Goal: Transaction & Acquisition: Book appointment/travel/reservation

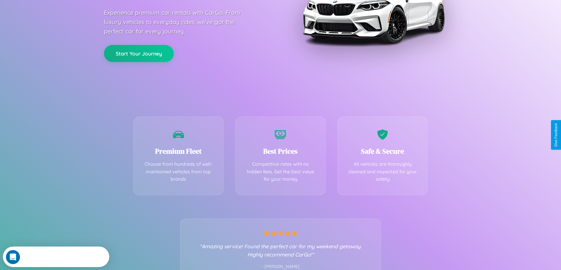
scroll to position [116, 0]
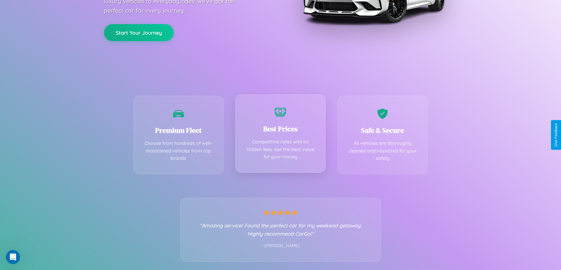
click at [280, 135] on div "Best Prices Competitive rates with no hidden fees. Get the best value for your …" at bounding box center [280, 133] width 90 height 79
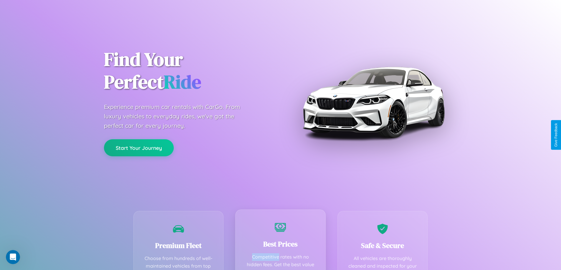
scroll to position [0, 0]
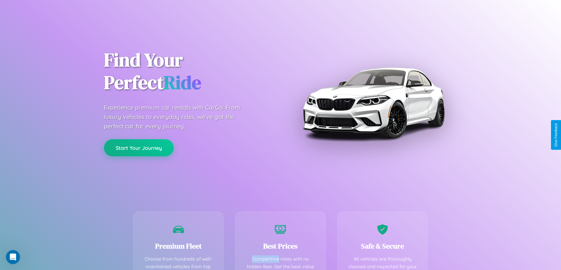
click at [139, 148] on button "Start Your Journey" at bounding box center [139, 147] width 70 height 17
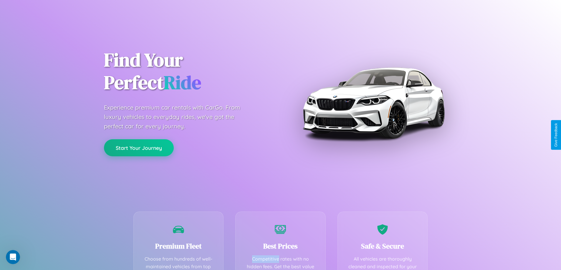
click at [139, 148] on button "Start Your Journey" at bounding box center [139, 147] width 70 height 17
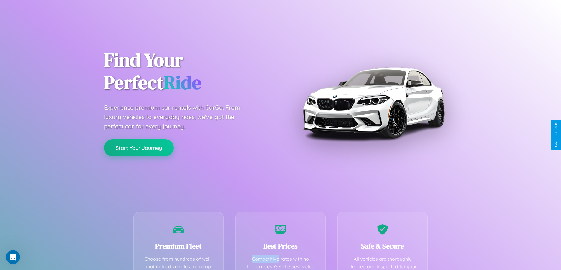
click at [139, 148] on button "Start Your Journey" at bounding box center [139, 147] width 70 height 17
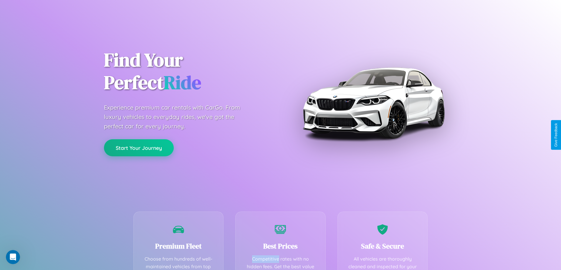
click at [139, 148] on button "Start Your Journey" at bounding box center [139, 147] width 70 height 17
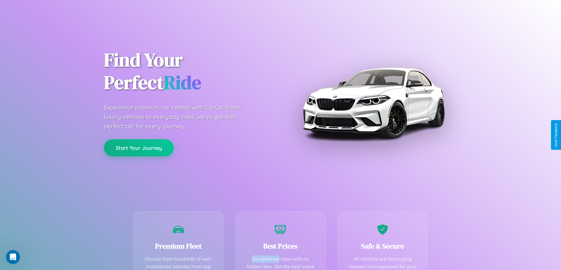
click at [139, 148] on button "Start Your Journey" at bounding box center [139, 147] width 70 height 17
